Goal: Navigation & Orientation: Find specific page/section

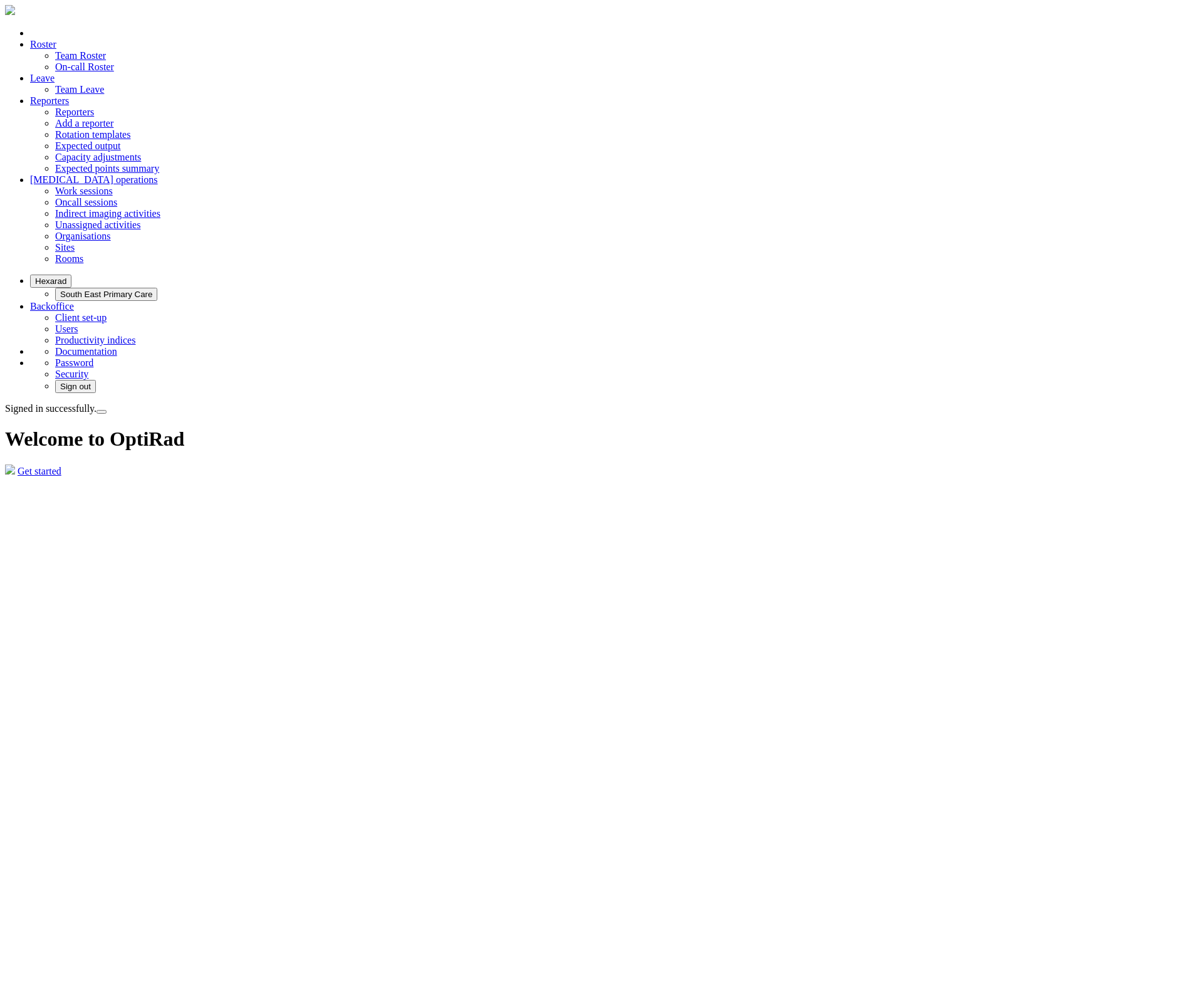
click at [106, 50] on link "Team Roster" at bounding box center [80, 55] width 51 height 10
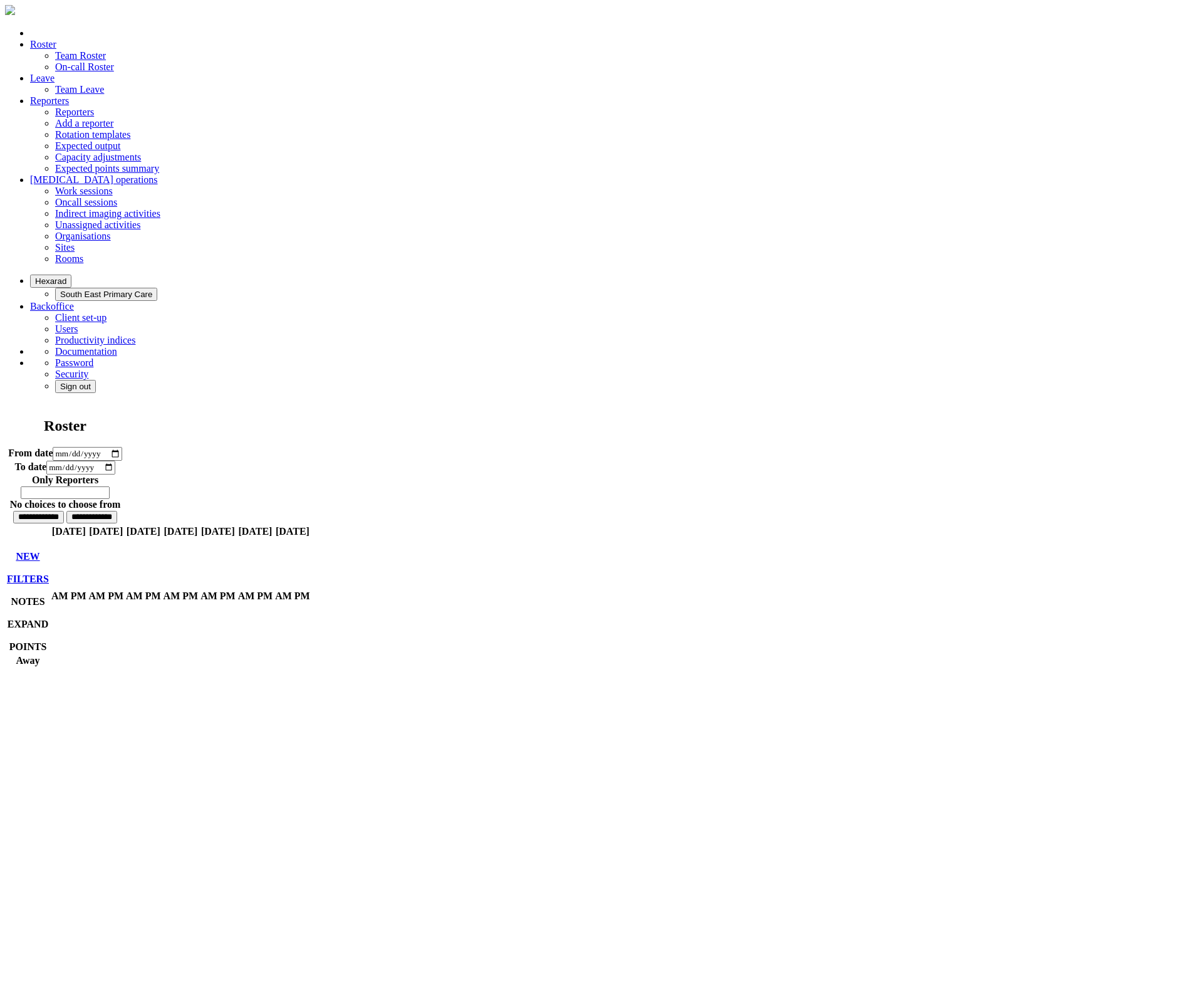
click at [72, 275] on button "Hexarad" at bounding box center [50, 281] width 41 height 13
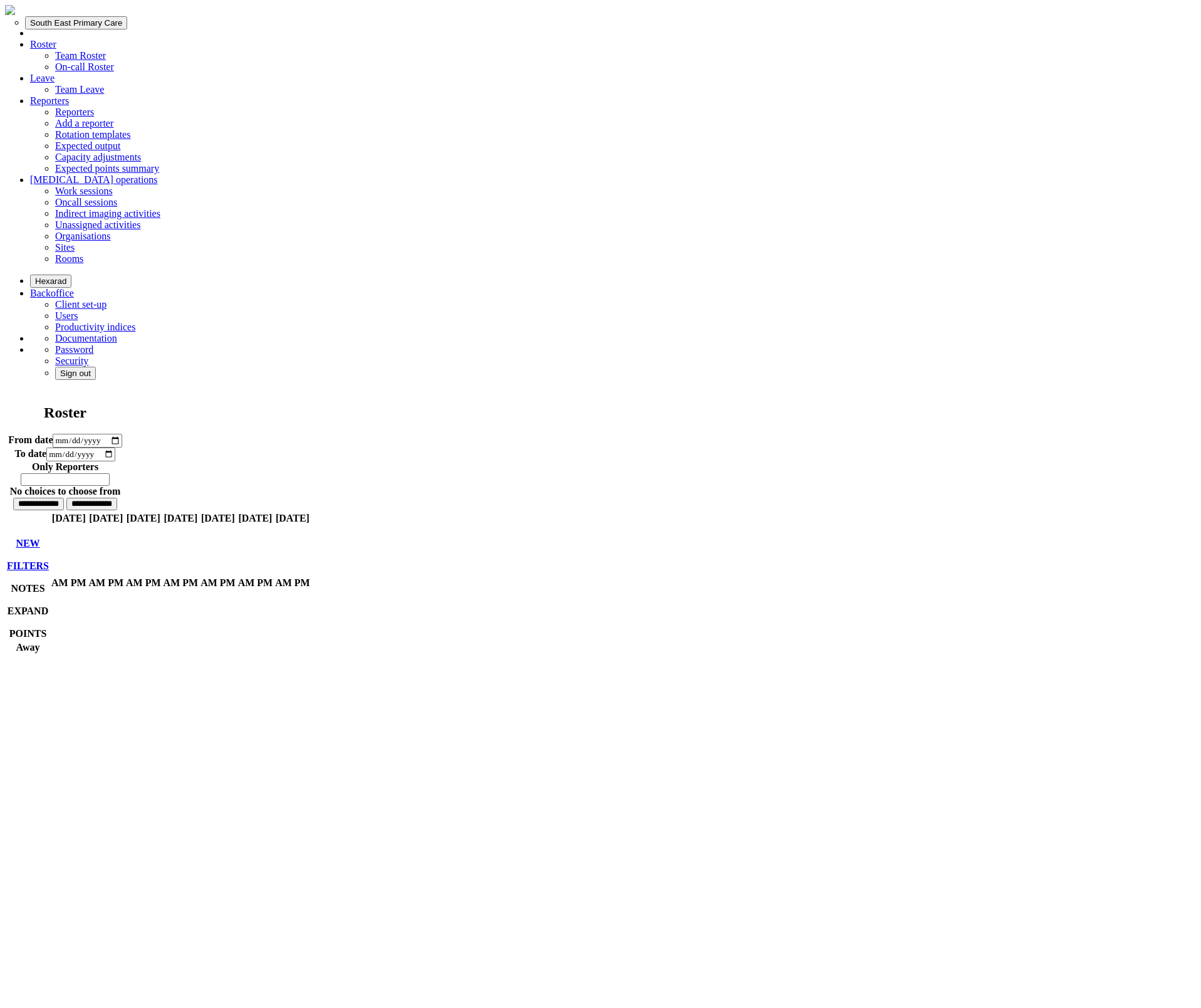
click at [128, 30] on button "South East Primary Care" at bounding box center [76, 23] width 102 height 13
